Goal: Task Accomplishment & Management: Manage account settings

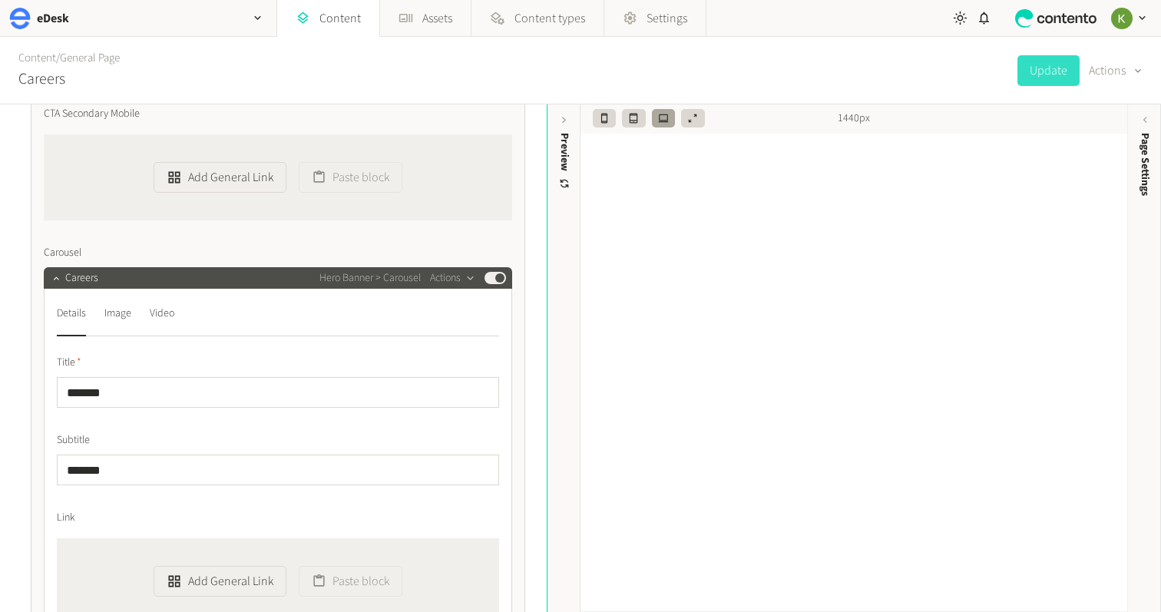
scroll to position [1237, 0]
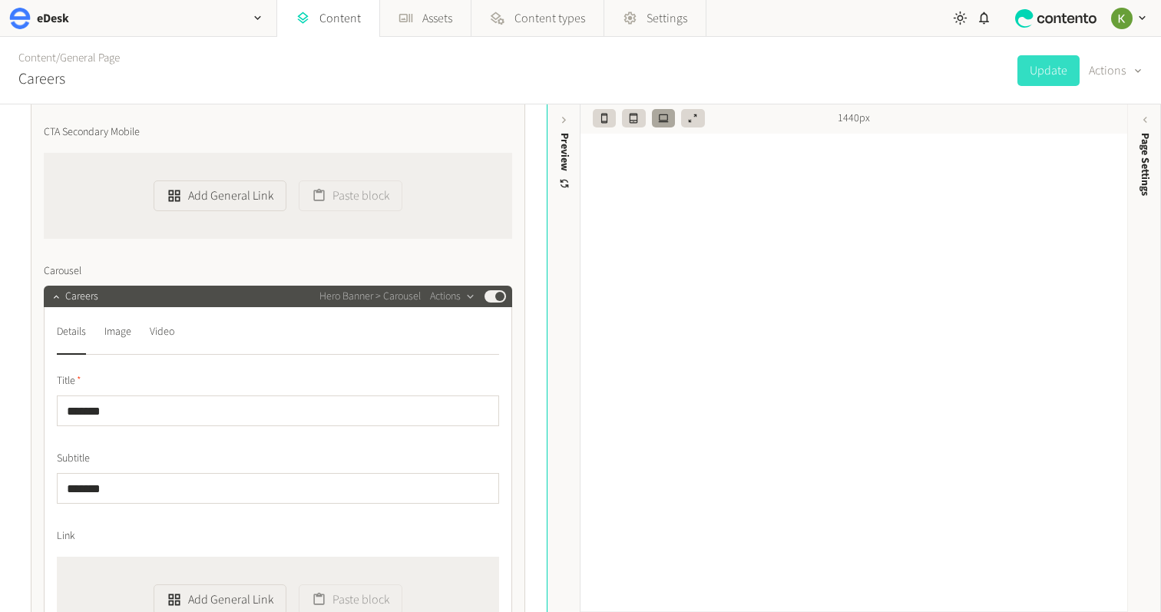
drag, startPoint x: 643, startPoint y: 72, endPoint x: 962, endPoint y: 57, distance: 319.0
click at [653, 71] on div "Content / General Page Careers Update Actions" at bounding box center [580, 71] width 1161 height 68
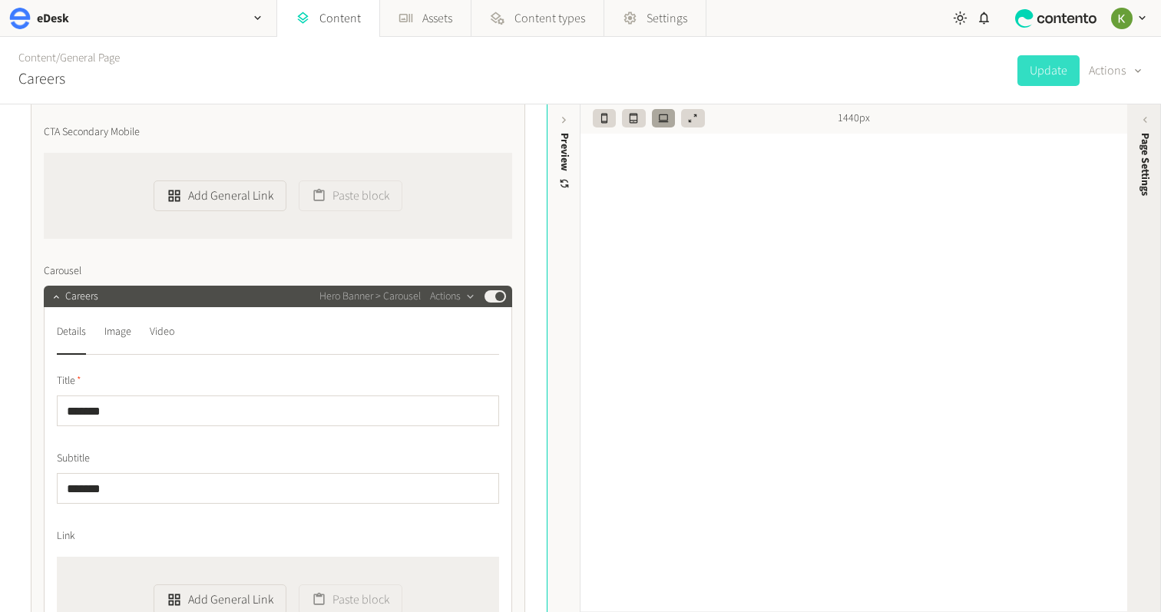
click at [1143, 141] on span "Page Settings" at bounding box center [1145, 164] width 16 height 63
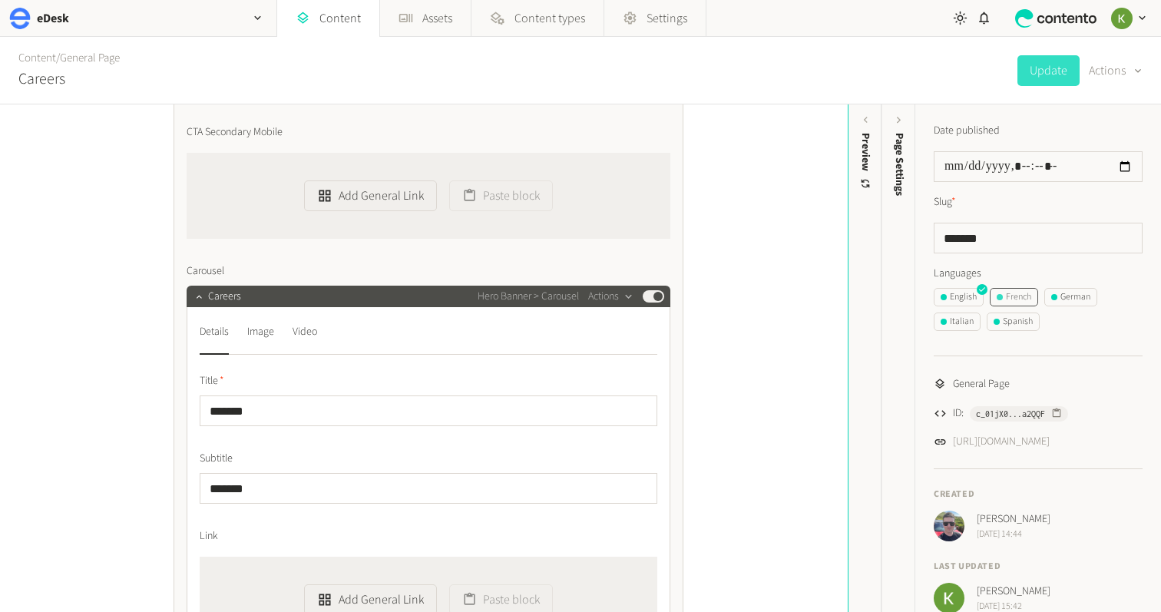
click at [1028, 296] on div "French" at bounding box center [1014, 297] width 35 height 14
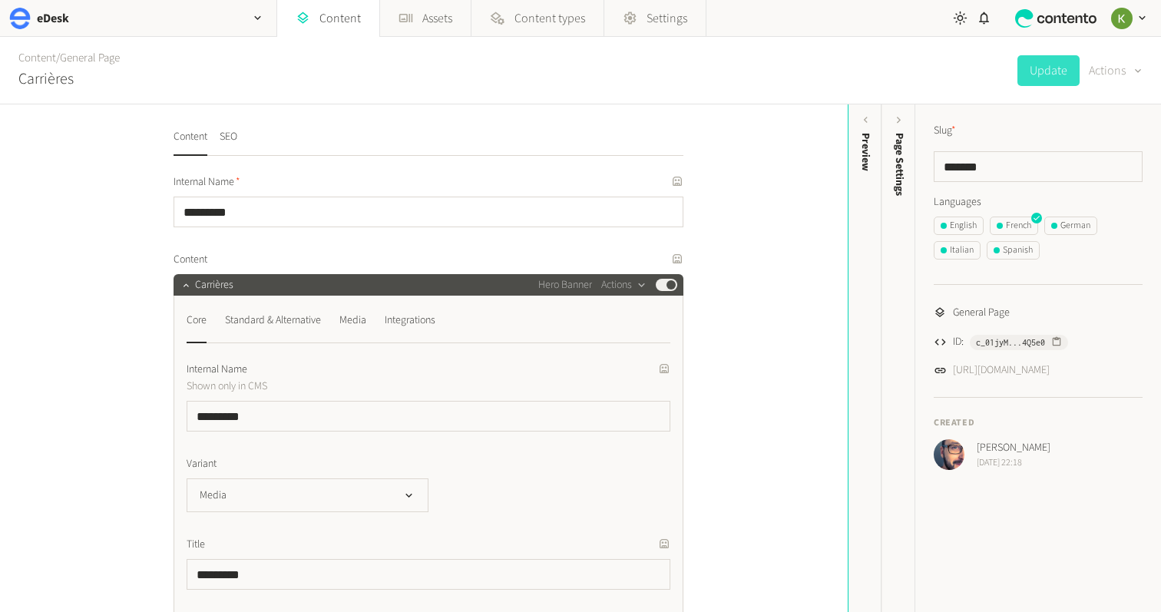
click at [1129, 72] on div "button" at bounding box center [1136, 71] width 15 height 15
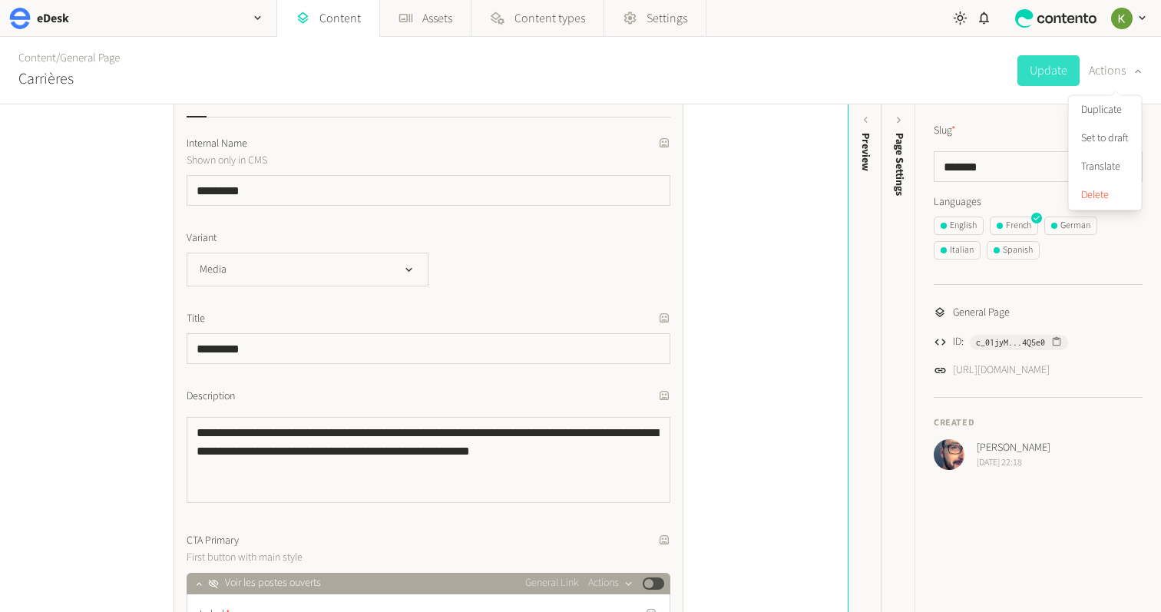
scroll to position [233, 0]
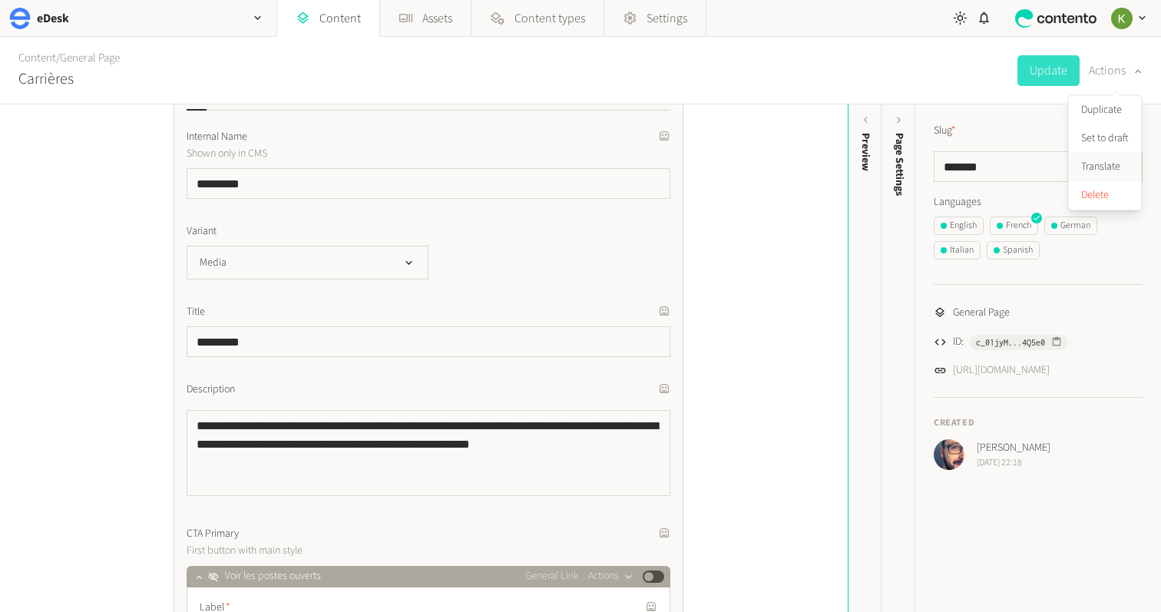
click at [1115, 167] on button "Translate" at bounding box center [1105, 167] width 72 height 28
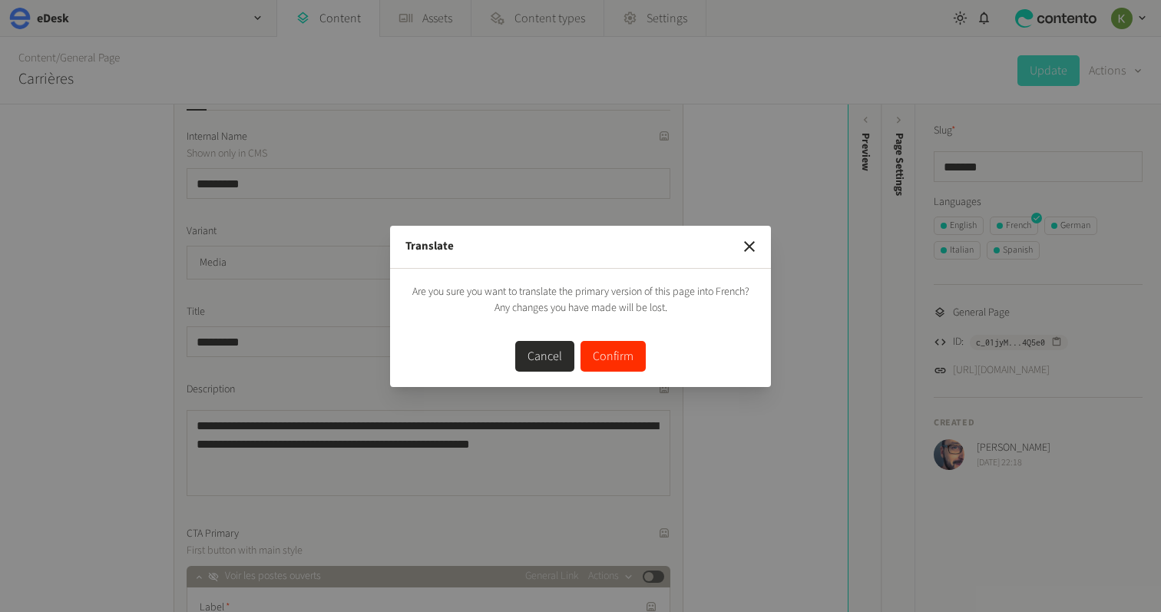
click at [624, 357] on button "Confirm" at bounding box center [613, 356] width 65 height 31
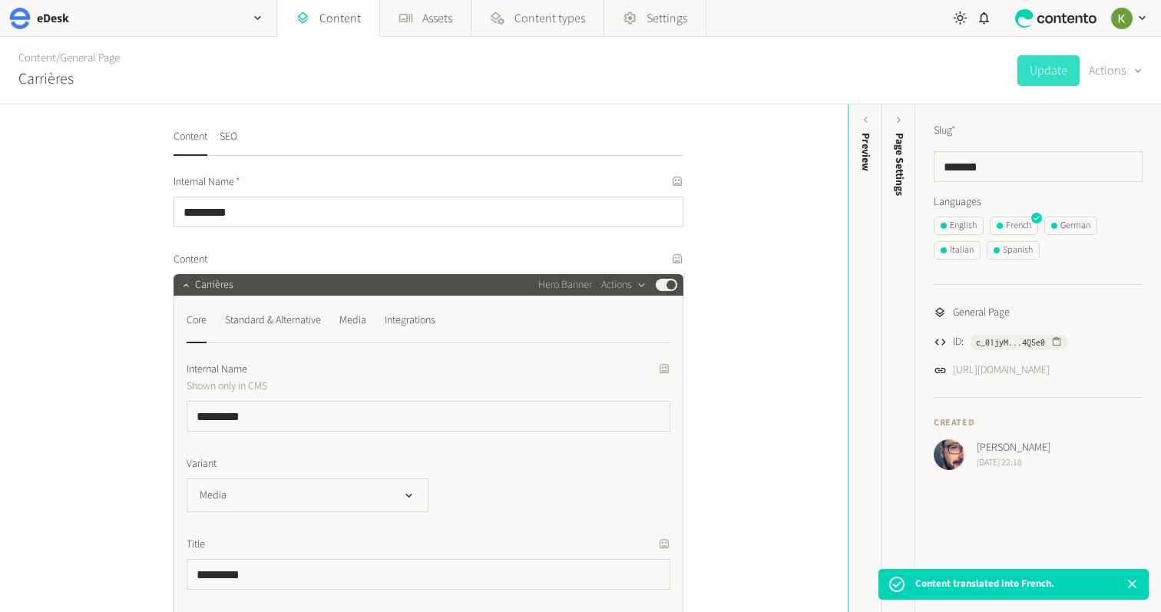
drag, startPoint x: 1021, startPoint y: 114, endPoint x: 1063, endPoint y: 78, distance: 55.6
click at [1026, 110] on div "Slug * ******* Languages English French German Italian Spanish General Page ID:…" at bounding box center [1038, 296] width 246 height 384
click at [893, 90] on div "Content / General Page Carrières Update Actions" at bounding box center [580, 71] width 1161 height 68
click at [1077, 230] on div "German" at bounding box center [1070, 226] width 39 height 14
click at [1115, 69] on button "Actions" at bounding box center [1116, 70] width 54 height 31
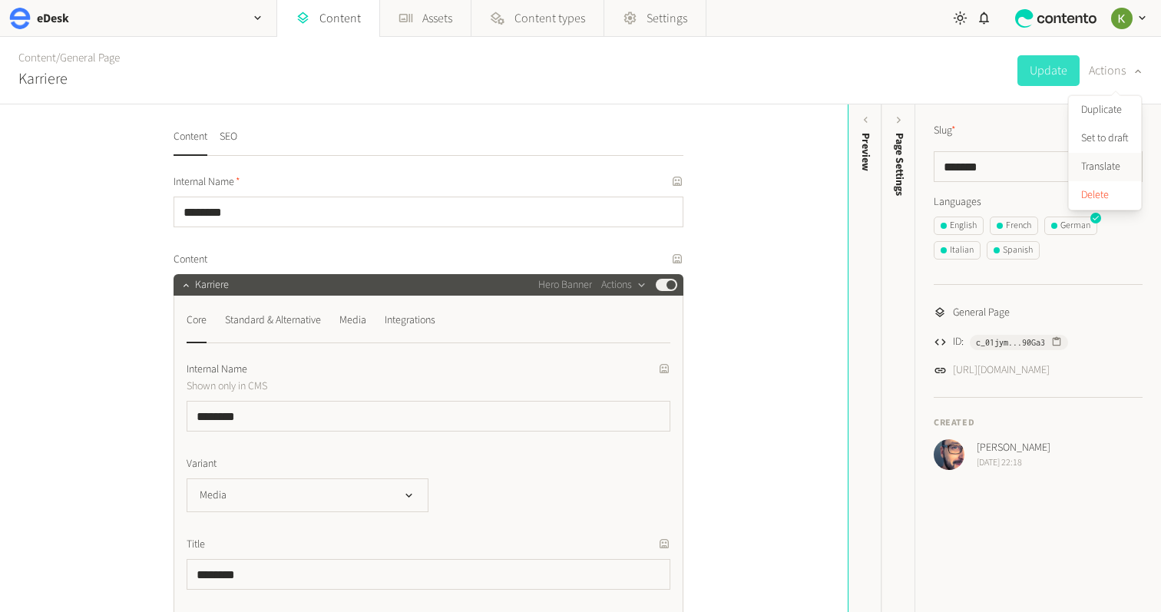
click at [1100, 162] on button "Translate" at bounding box center [1105, 167] width 72 height 28
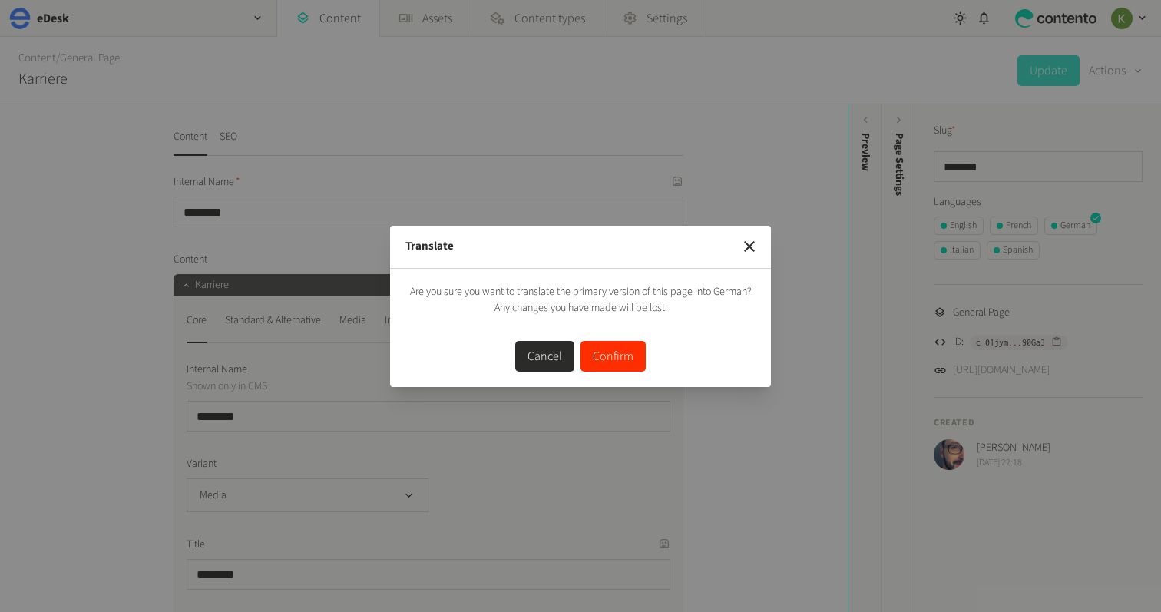
drag, startPoint x: 614, startPoint y: 366, endPoint x: 620, endPoint y: 354, distance: 13.1
click at [615, 364] on button "Confirm" at bounding box center [613, 356] width 65 height 31
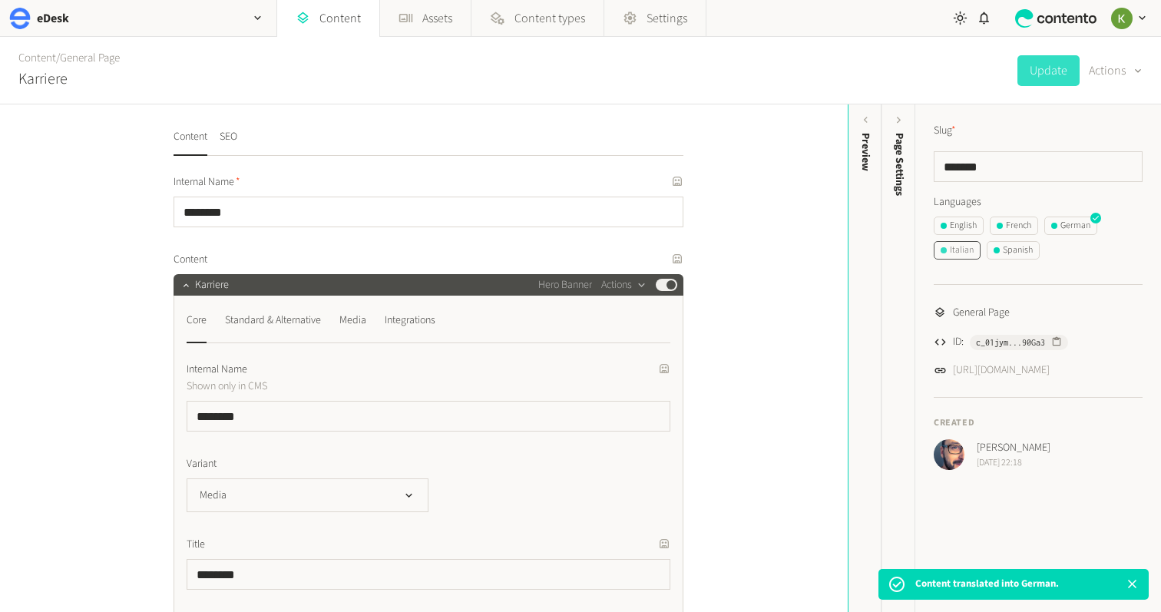
click at [959, 254] on div "Italian" at bounding box center [957, 250] width 33 height 14
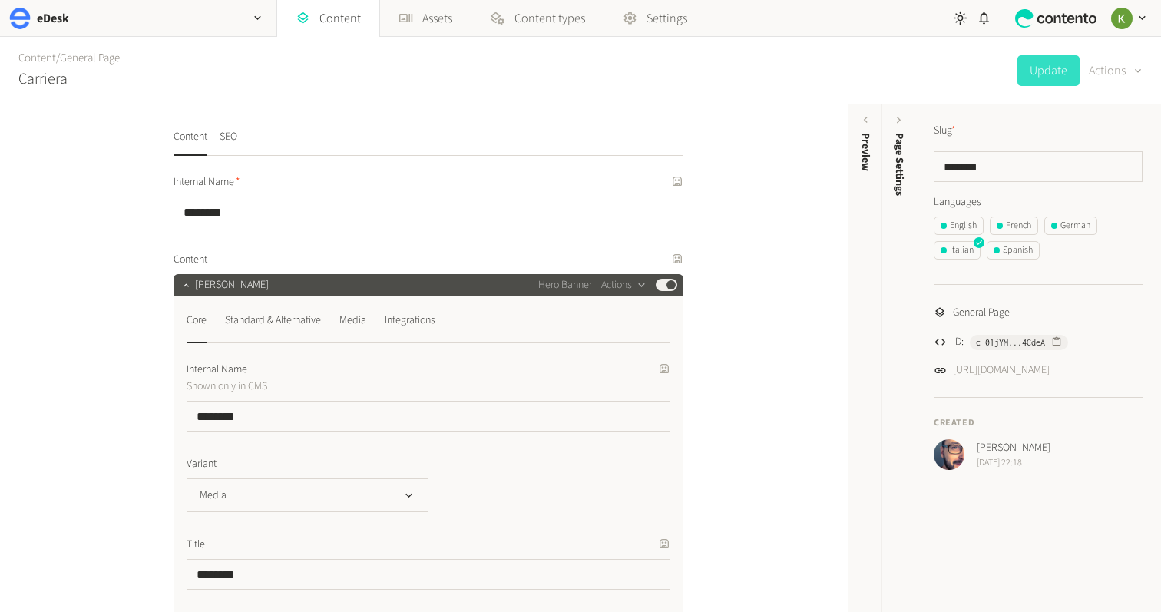
click at [1118, 77] on button "Actions" at bounding box center [1116, 70] width 54 height 31
click at [1090, 160] on button "Translate" at bounding box center [1105, 167] width 72 height 28
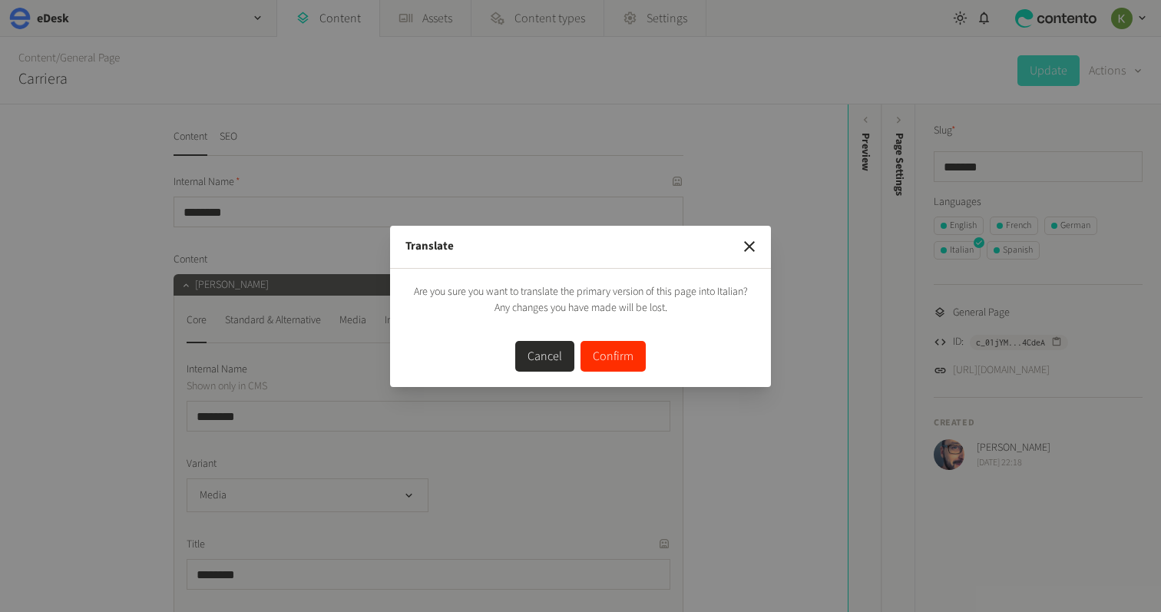
click at [617, 356] on button "Confirm" at bounding box center [613, 356] width 65 height 31
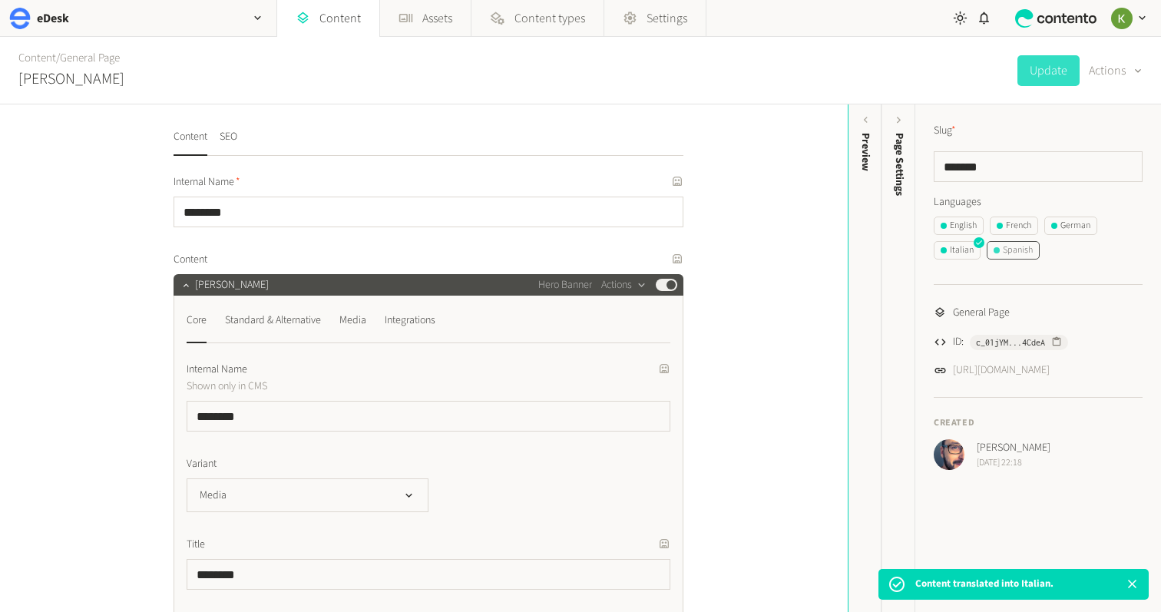
click at [1018, 251] on div "Spanish" at bounding box center [1013, 250] width 39 height 14
click at [1115, 62] on button "Actions" at bounding box center [1116, 70] width 54 height 31
click at [1101, 160] on button "Translate" at bounding box center [1105, 167] width 72 height 28
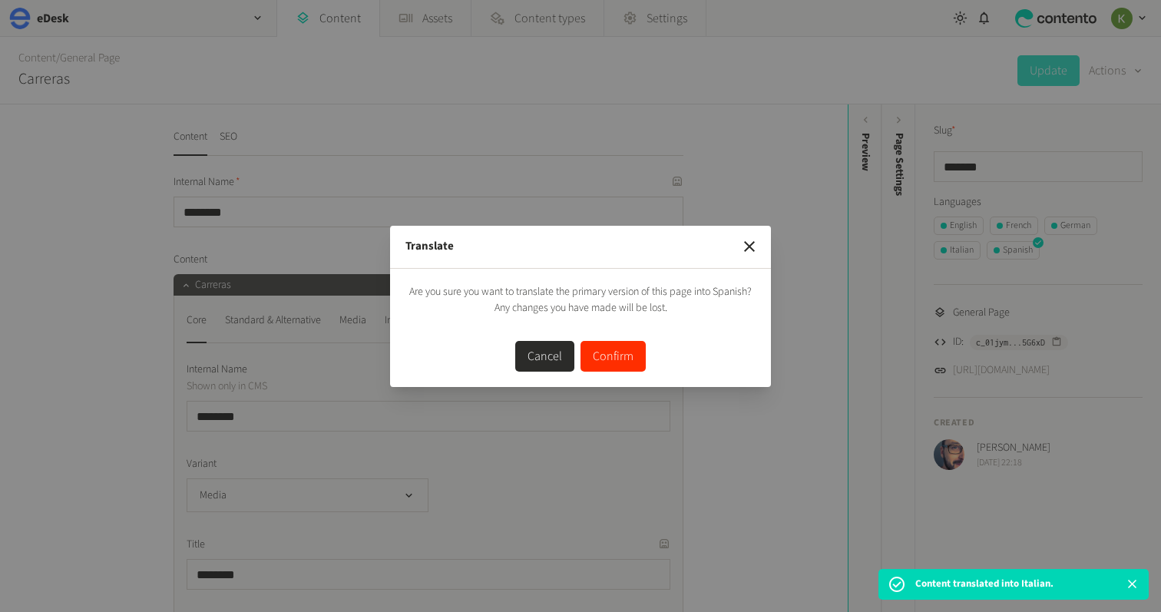
click at [624, 356] on button "Confirm" at bounding box center [613, 356] width 65 height 31
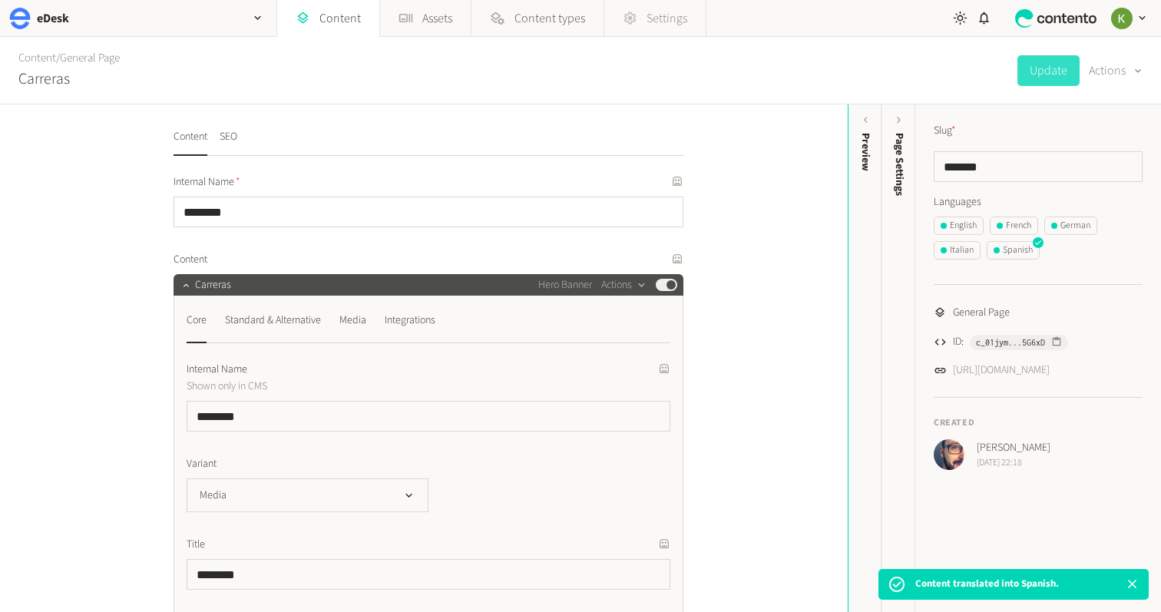
click at [662, 18] on span "Settings" at bounding box center [667, 18] width 41 height 18
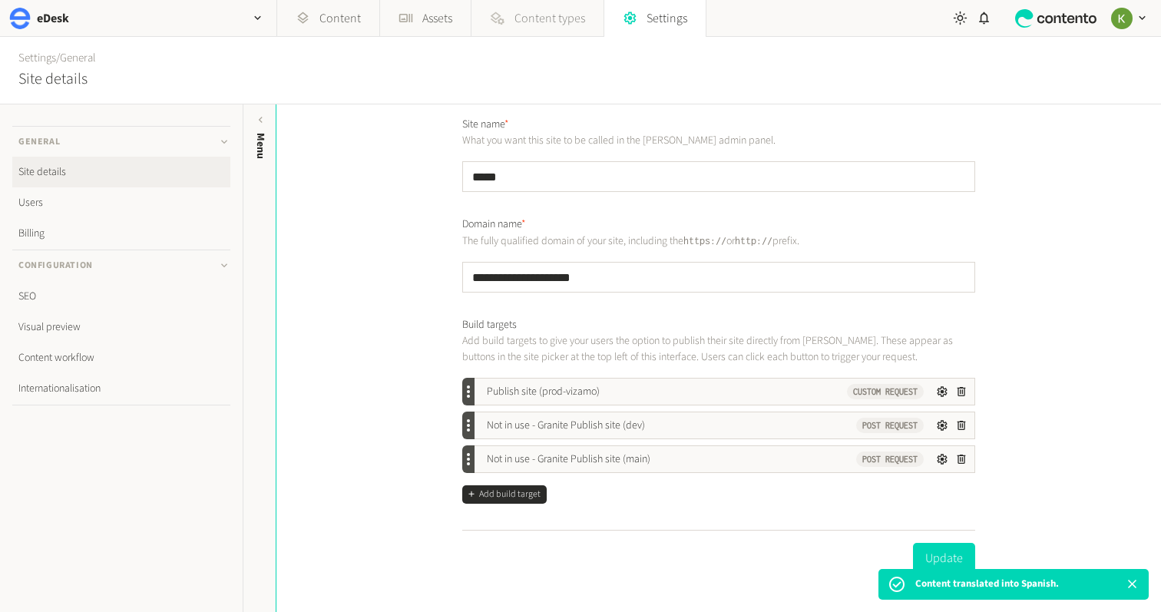
click at [543, 15] on span "Content types" at bounding box center [549, 18] width 71 height 18
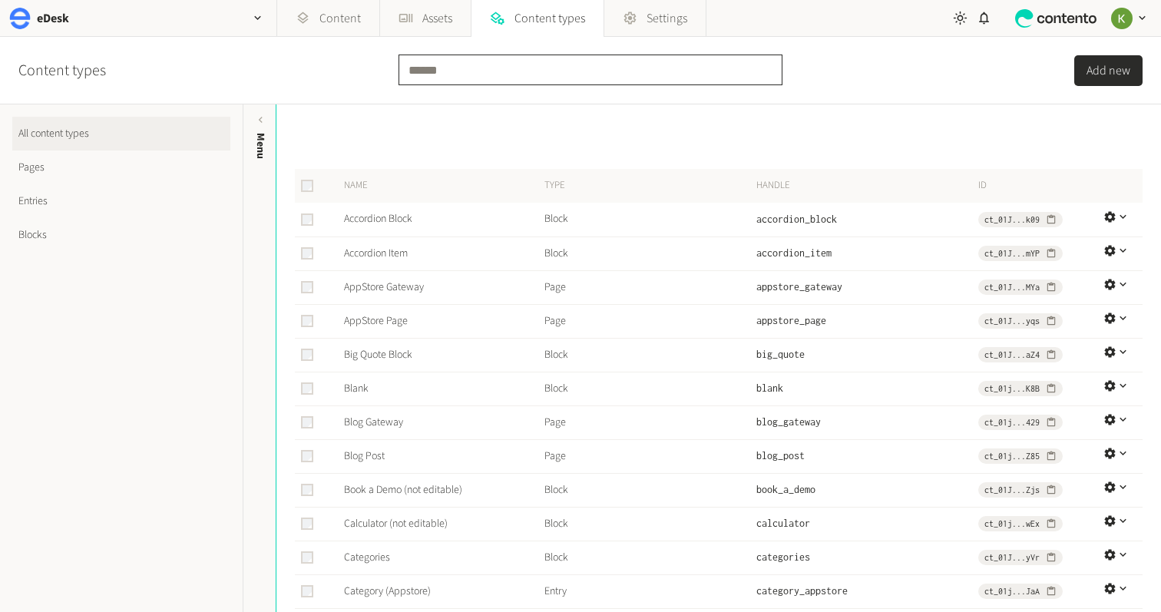
click at [459, 77] on input "text" at bounding box center [591, 70] width 384 height 31
type input "*****"
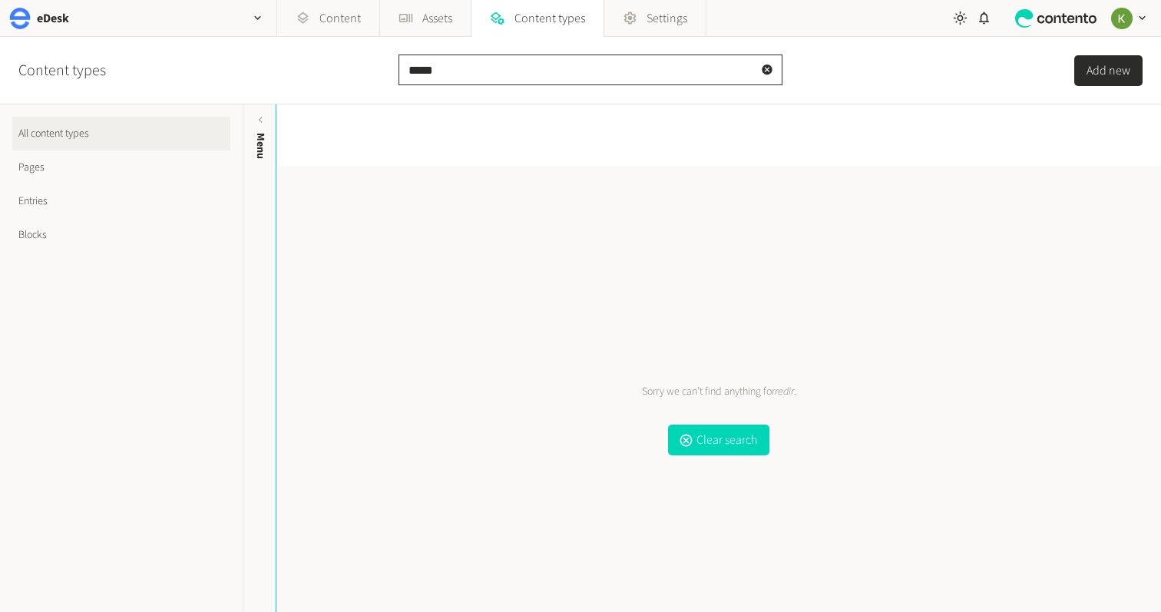
click at [417, 65] on input "*****" at bounding box center [591, 70] width 384 height 31
click at [766, 72] on icon at bounding box center [767, 70] width 10 height 10
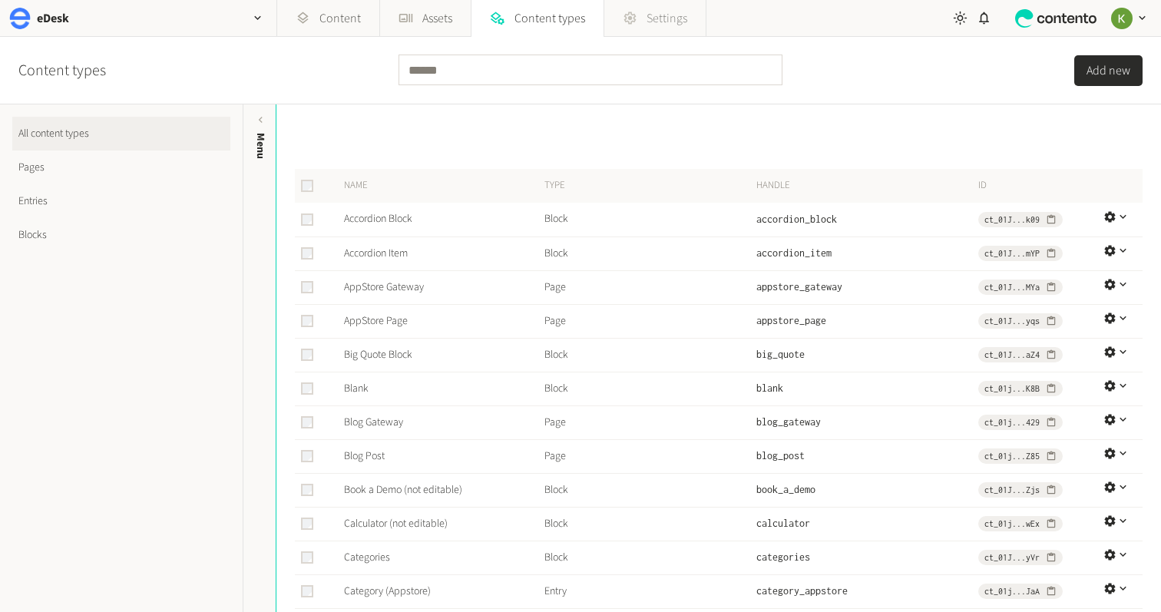
click at [661, 26] on span "Settings" at bounding box center [667, 18] width 41 height 18
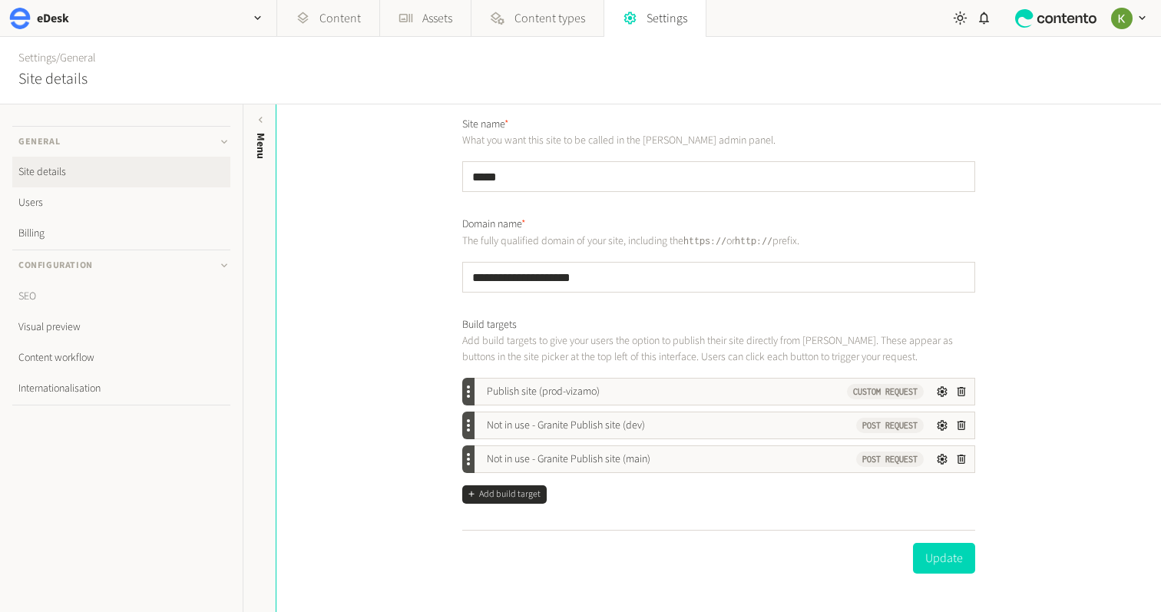
click at [99, 291] on link "SEO" at bounding box center [121, 296] width 218 height 31
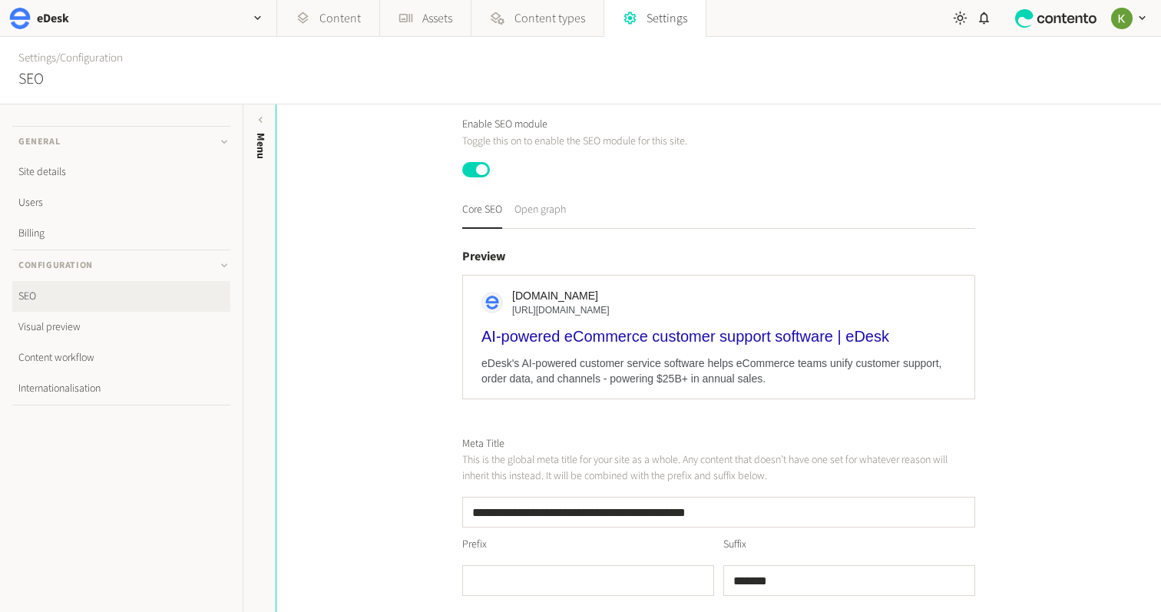
click at [544, 213] on button "Open graph" at bounding box center [539, 215] width 51 height 27
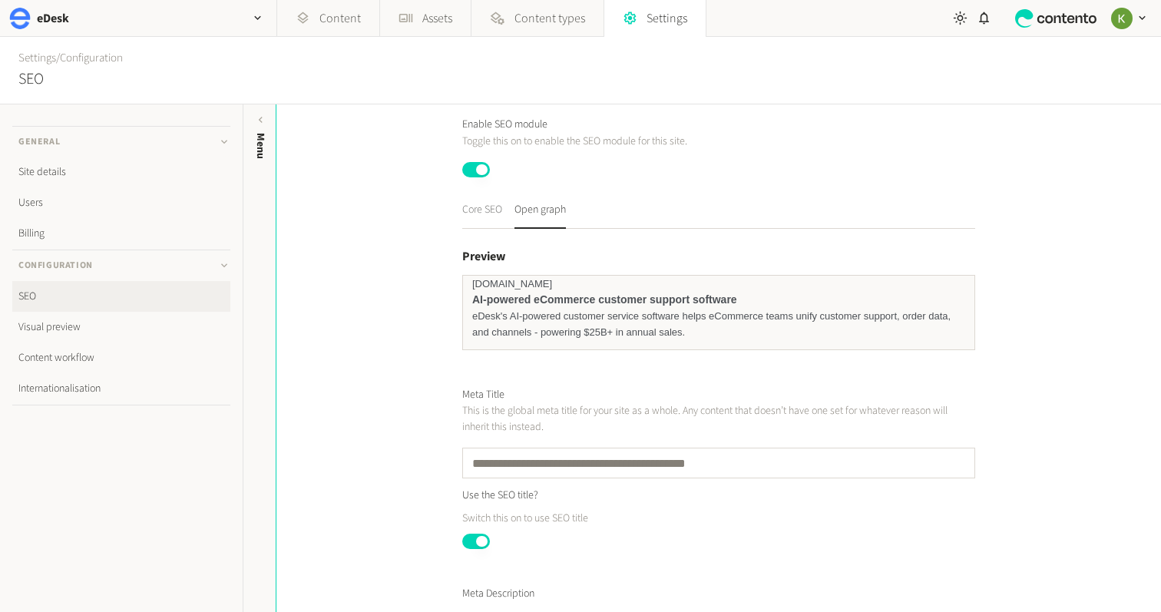
click at [479, 214] on button "Core SEO" at bounding box center [482, 215] width 40 height 27
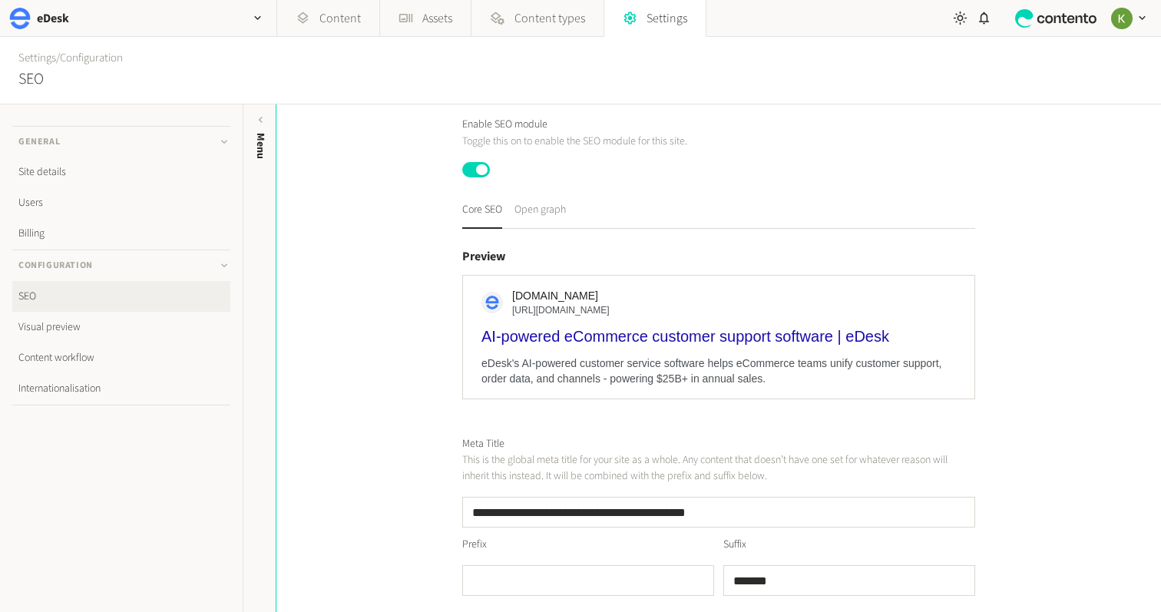
click at [531, 212] on button "Open graph" at bounding box center [539, 215] width 51 height 27
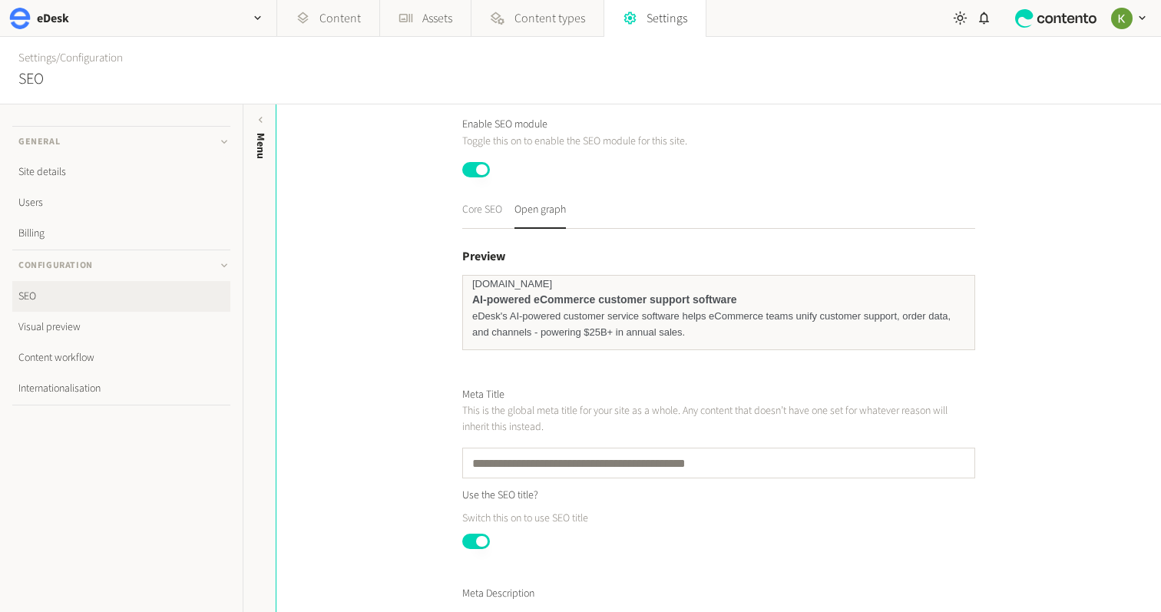
click at [476, 214] on button "Core SEO" at bounding box center [482, 215] width 40 height 27
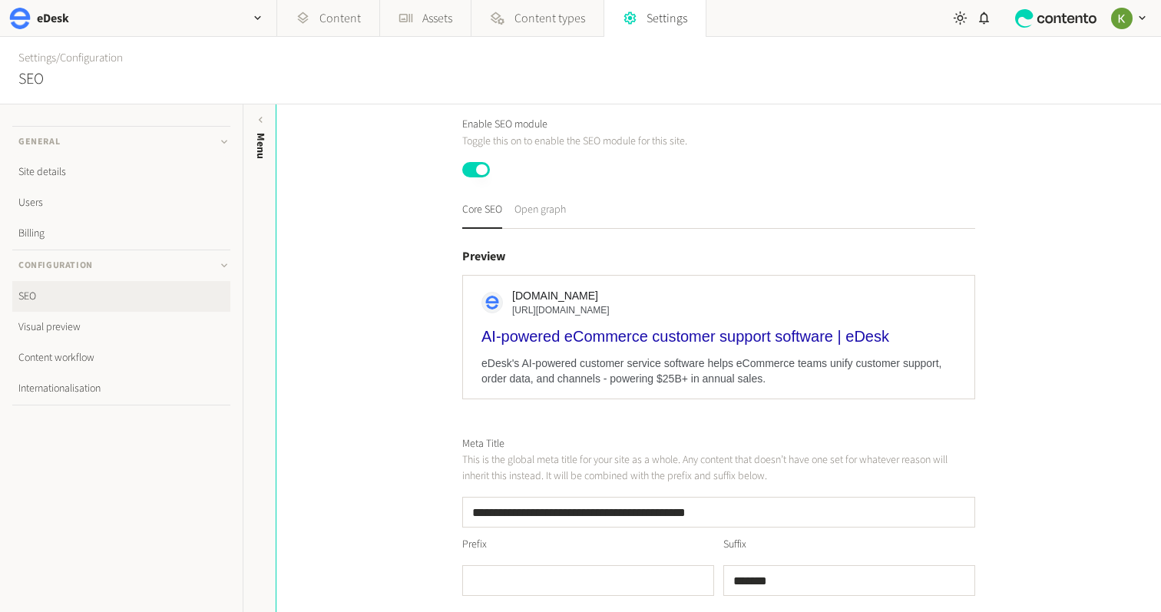
click at [534, 213] on button "Open graph" at bounding box center [539, 215] width 51 height 27
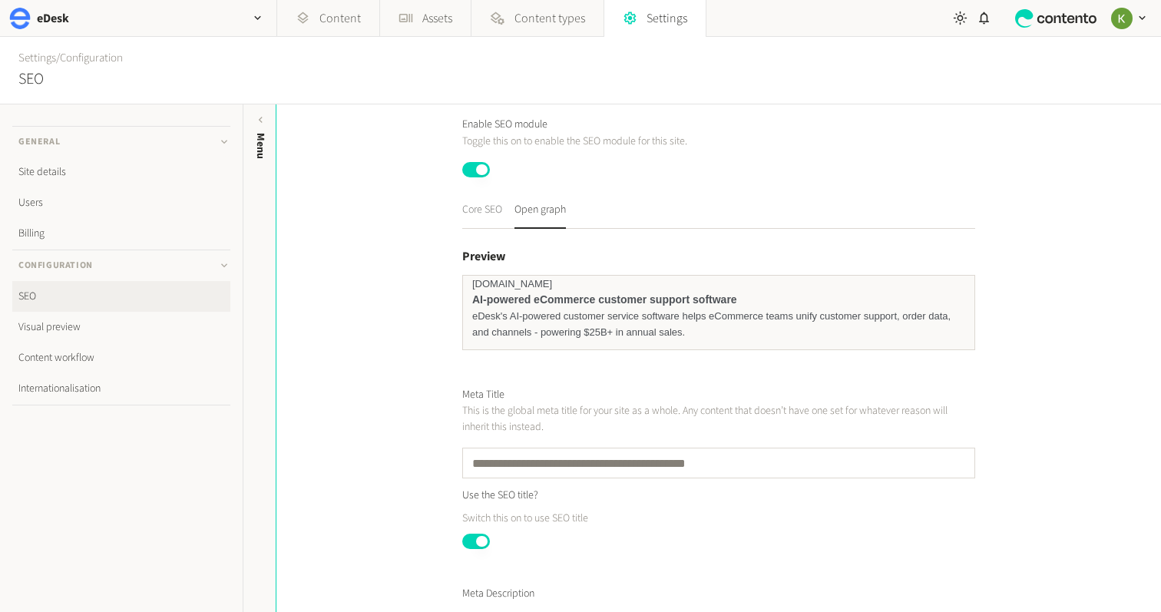
click at [484, 213] on button "Core SEO" at bounding box center [482, 215] width 40 height 27
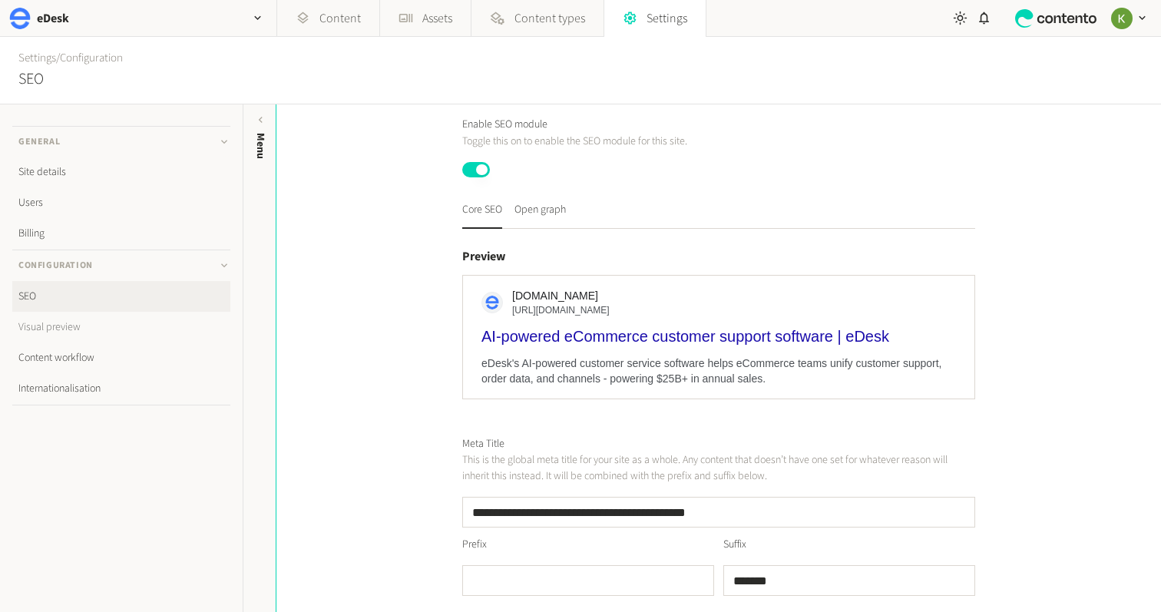
click at [127, 337] on link "Visual preview" at bounding box center [121, 327] width 218 height 31
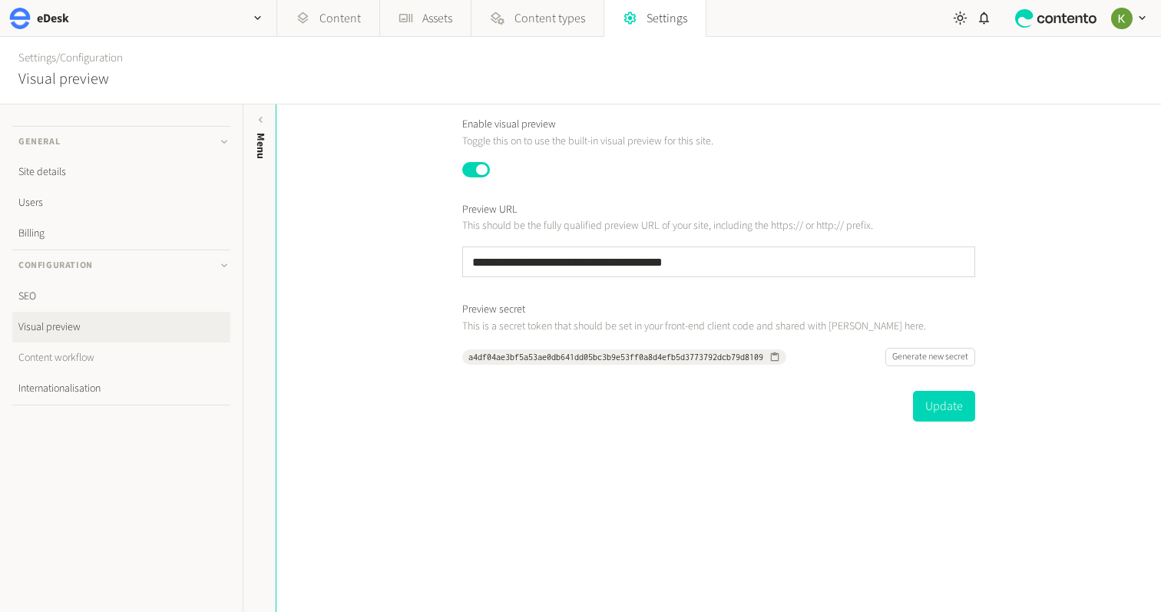
click at [116, 352] on link "Content workflow" at bounding box center [121, 357] width 218 height 31
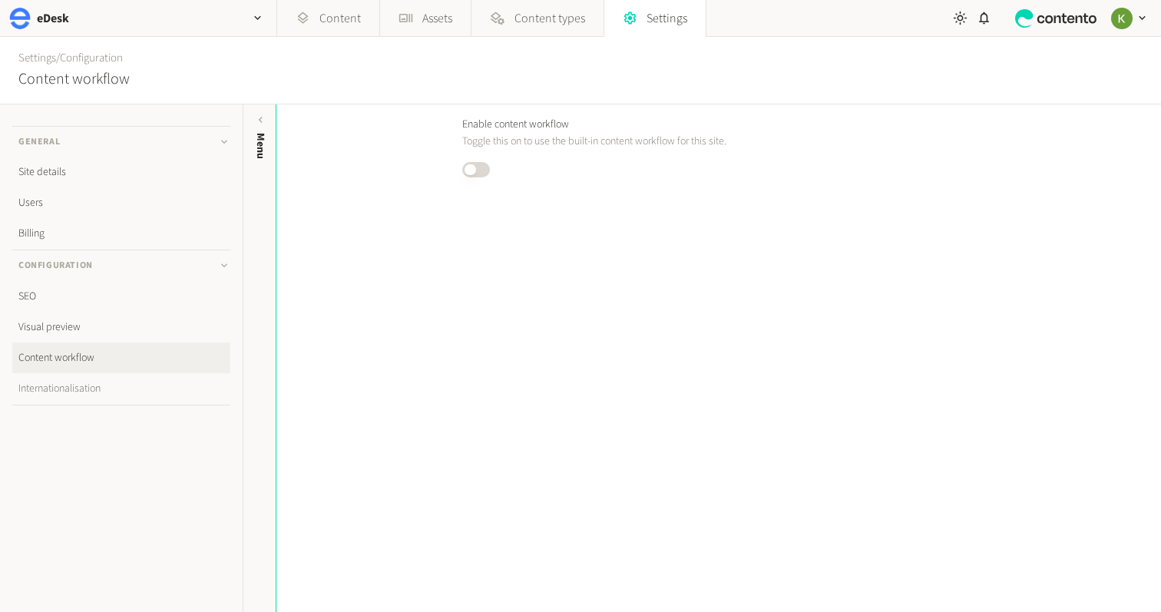
click at [87, 391] on link "Internationalisation" at bounding box center [121, 388] width 218 height 31
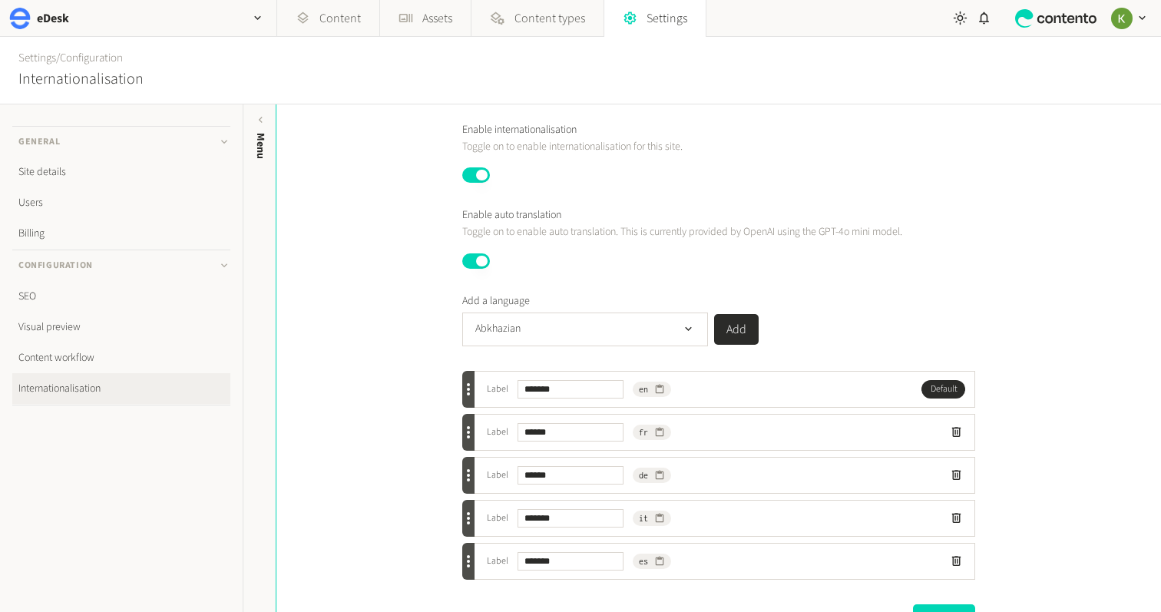
scroll to position [150, 0]
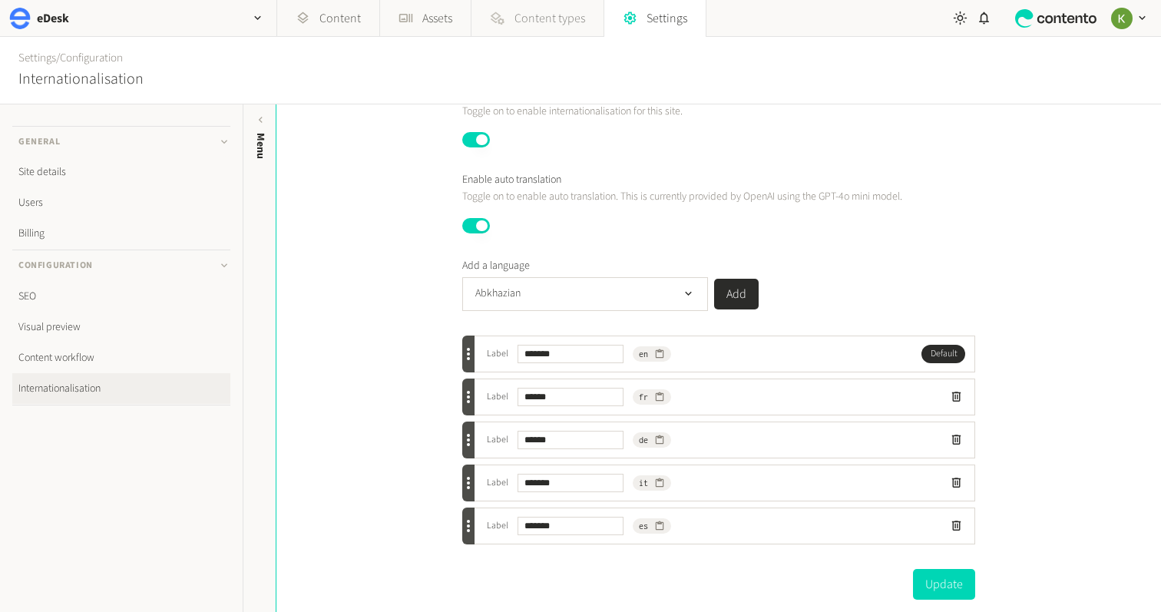
click at [552, 21] on span "Content types" at bounding box center [549, 18] width 71 height 18
